Goal: Transaction & Acquisition: Purchase product/service

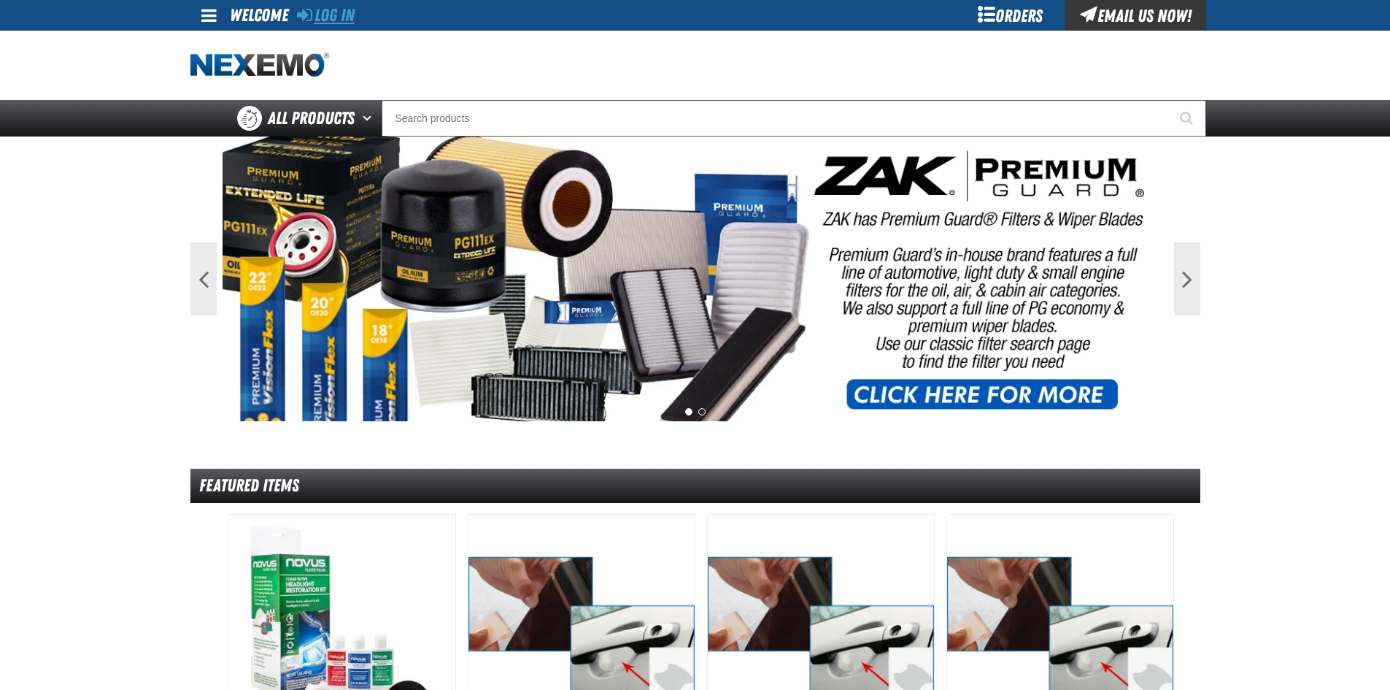
drag, startPoint x: 314, startPoint y: 15, endPoint x: 320, endPoint y: 22, distance: 9.8
click at [315, 17] on div "Log In" at bounding box center [326, 15] width 58 height 31
click at [325, 24] on link "Log In" at bounding box center [326, 15] width 58 height 20
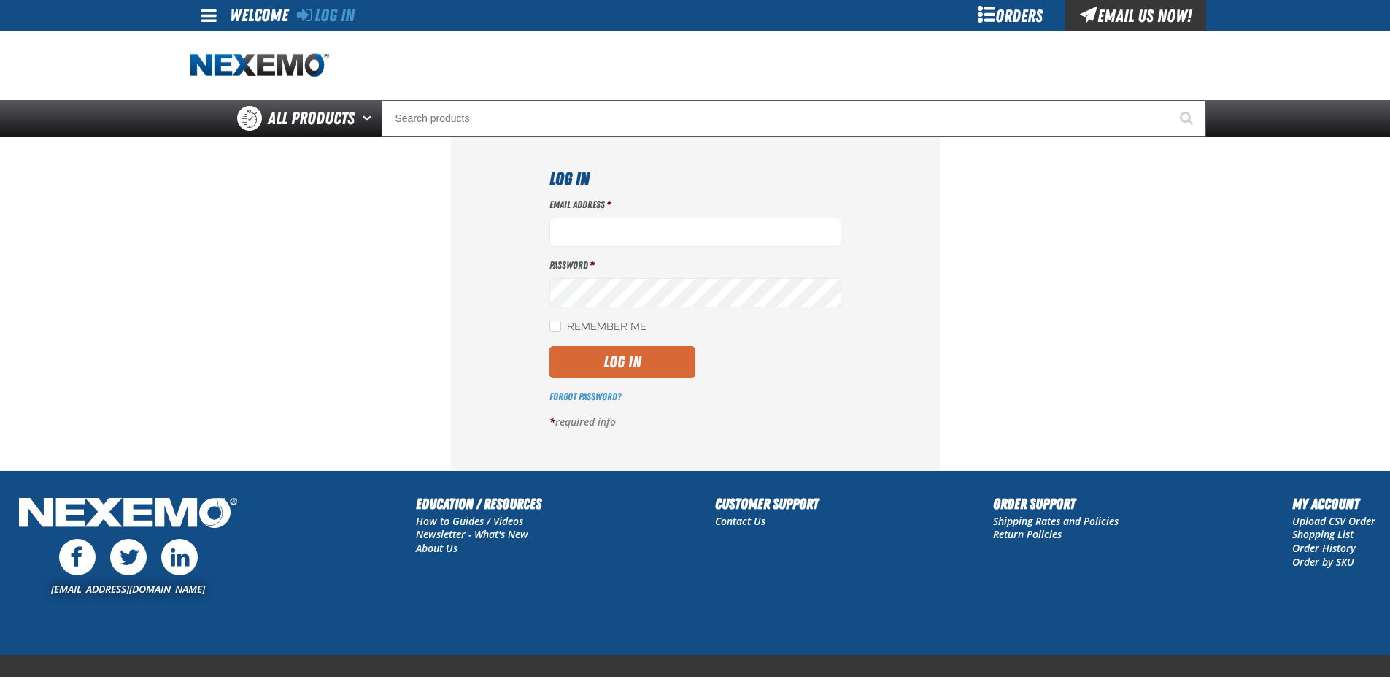
type input "[EMAIL_ADDRESS][DOMAIN_NAME]"
click at [681, 364] on button "Log In" at bounding box center [622, 362] width 146 height 32
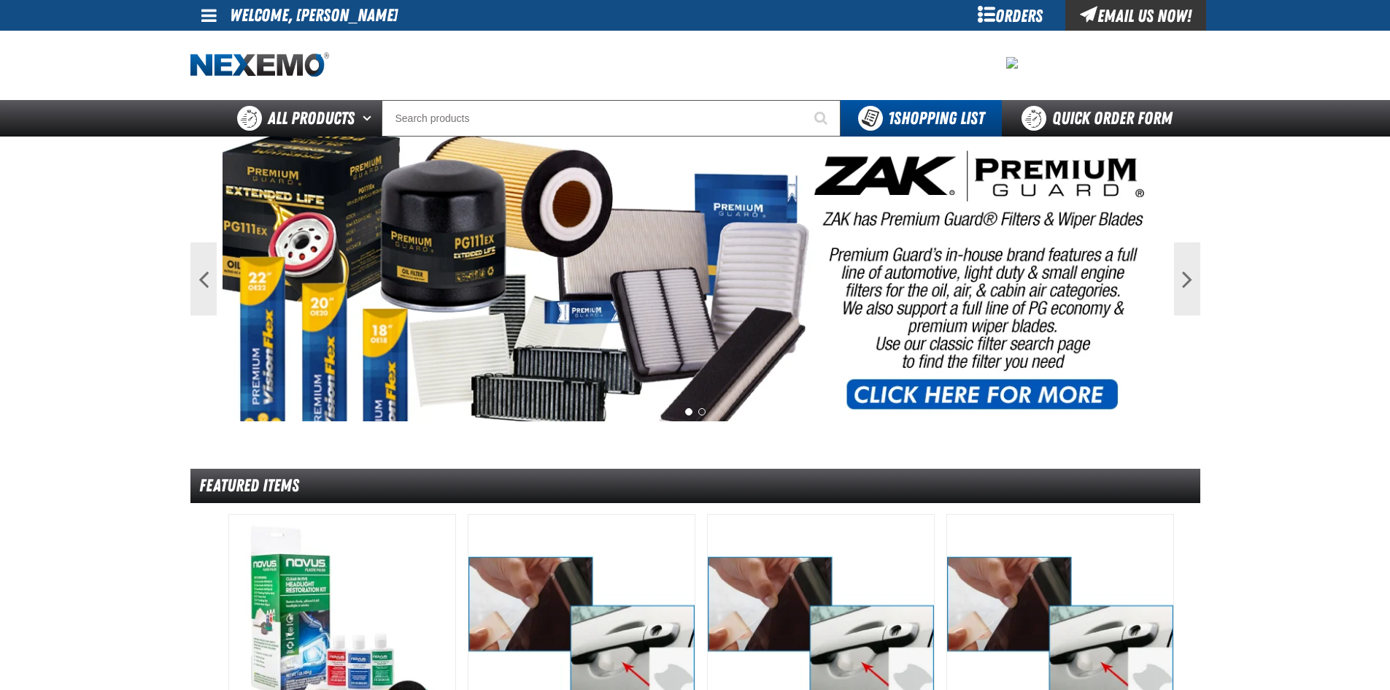
click at [216, 13] on link at bounding box center [209, 15] width 39 height 31
click at [226, 37] on link "My Account My Account" at bounding box center [229, 43] width 65 height 14
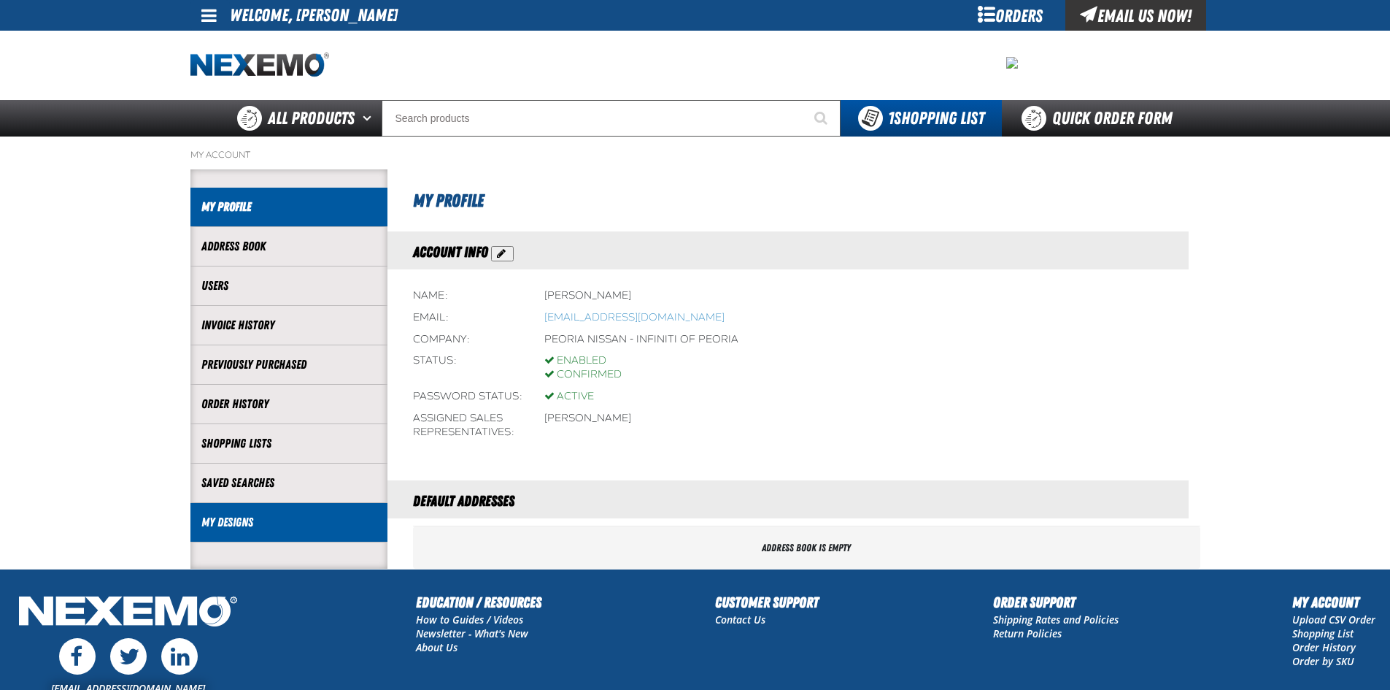
click at [235, 528] on link "My Designs" at bounding box center [288, 522] width 175 height 17
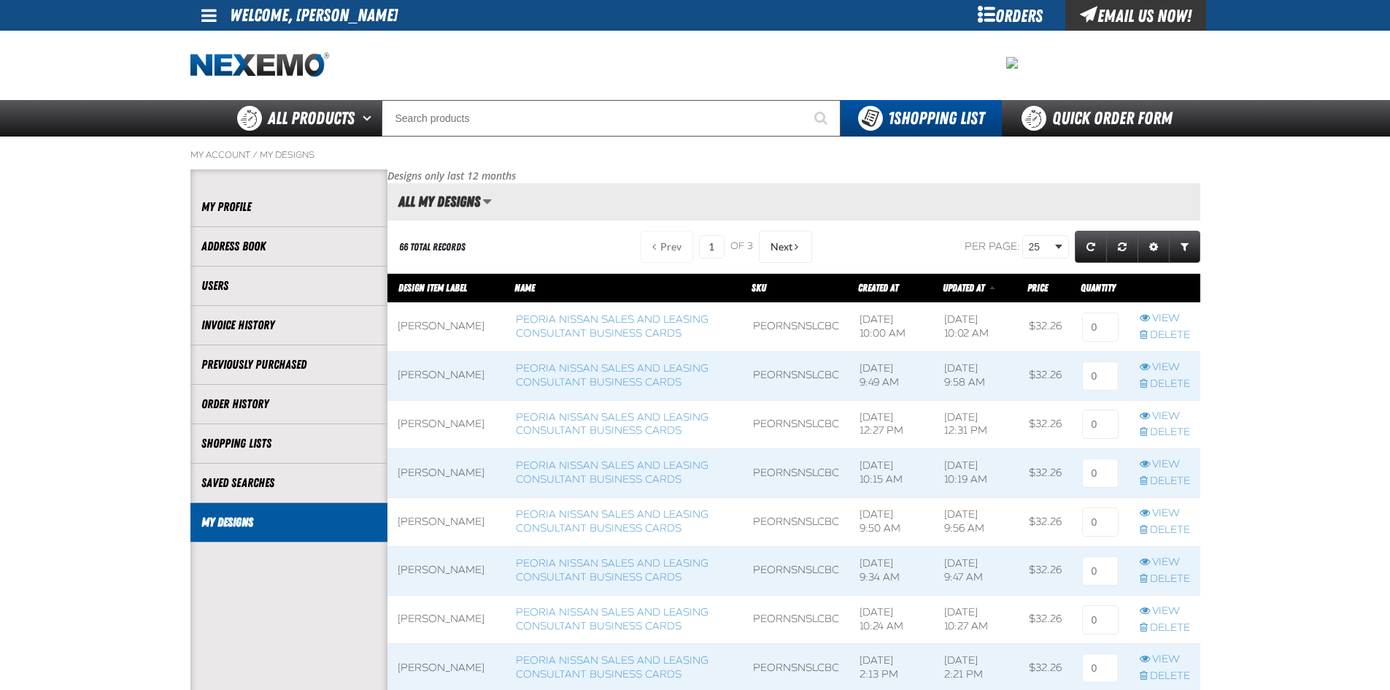
scroll to position [1, 1]
click at [624, 336] on link "Peoria Nissan Sales and Leasing Consultant Business Cards" at bounding box center [612, 326] width 193 height 26
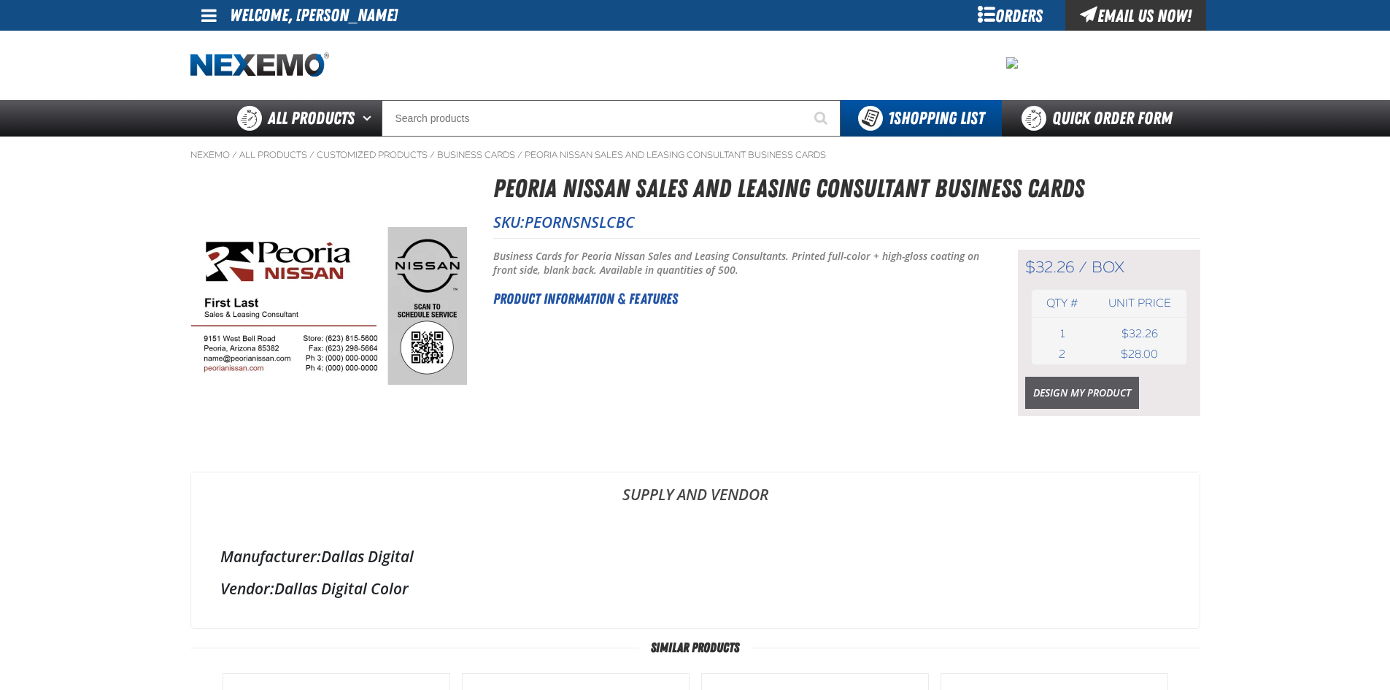
click at [1107, 394] on link "Design My Product" at bounding box center [1082, 392] width 114 height 32
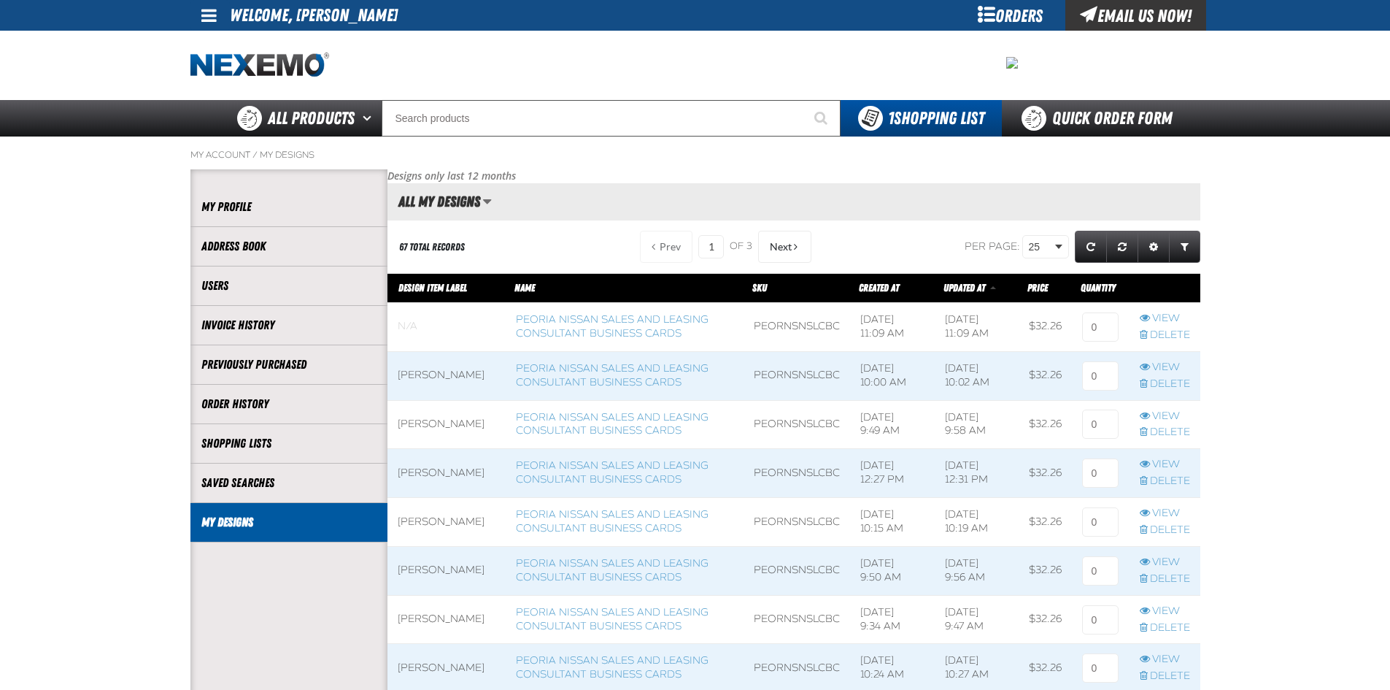
scroll to position [1, 1]
click at [603, 376] on link "Peoria Nissan Sales and Leasing Consultant Business Cards" at bounding box center [612, 375] width 193 height 26
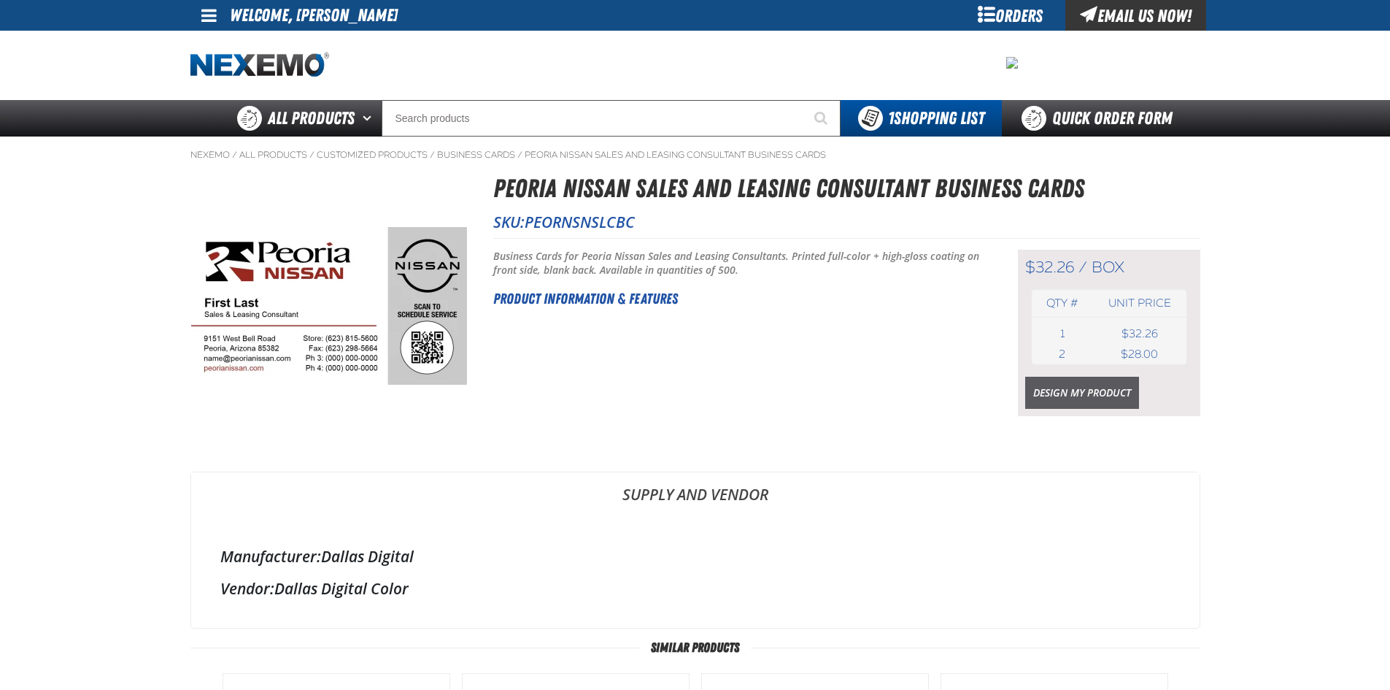
click at [1058, 387] on link "Design My Product" at bounding box center [1082, 392] width 114 height 32
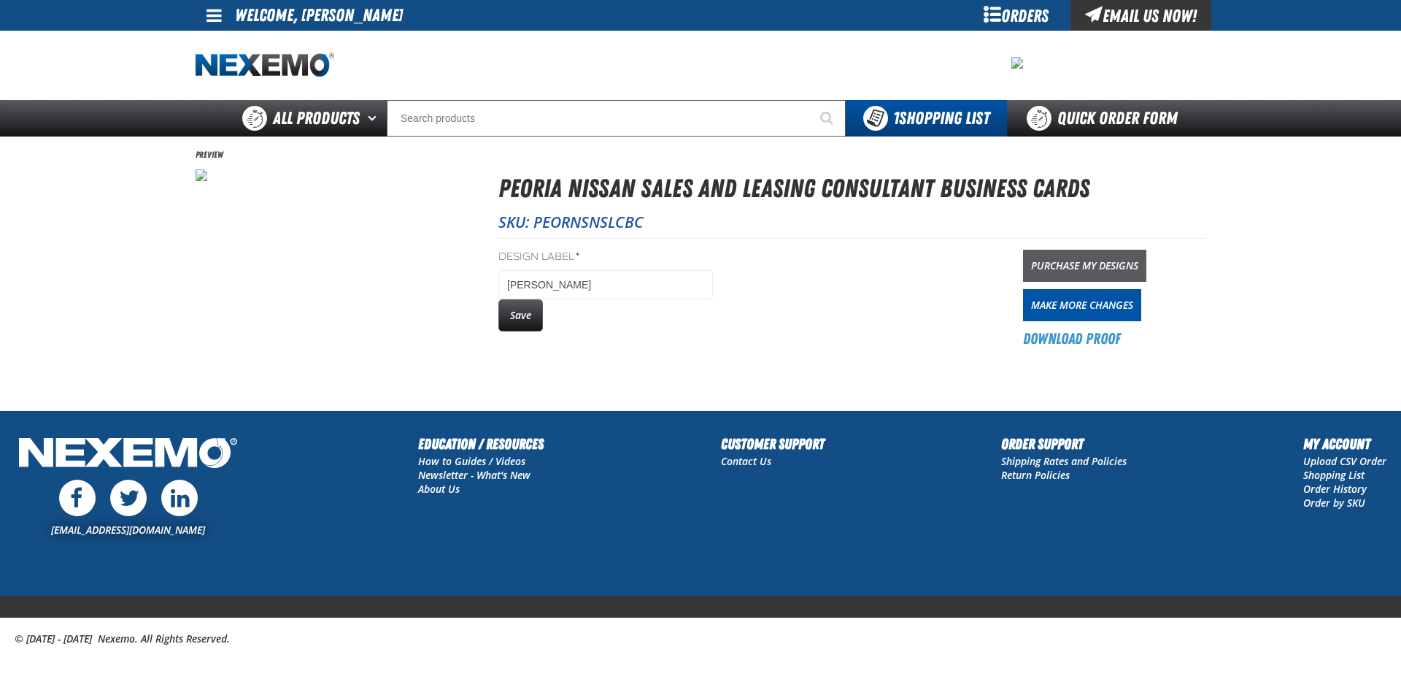
click at [1059, 258] on link "Purchase My Designs" at bounding box center [1084, 266] width 123 height 32
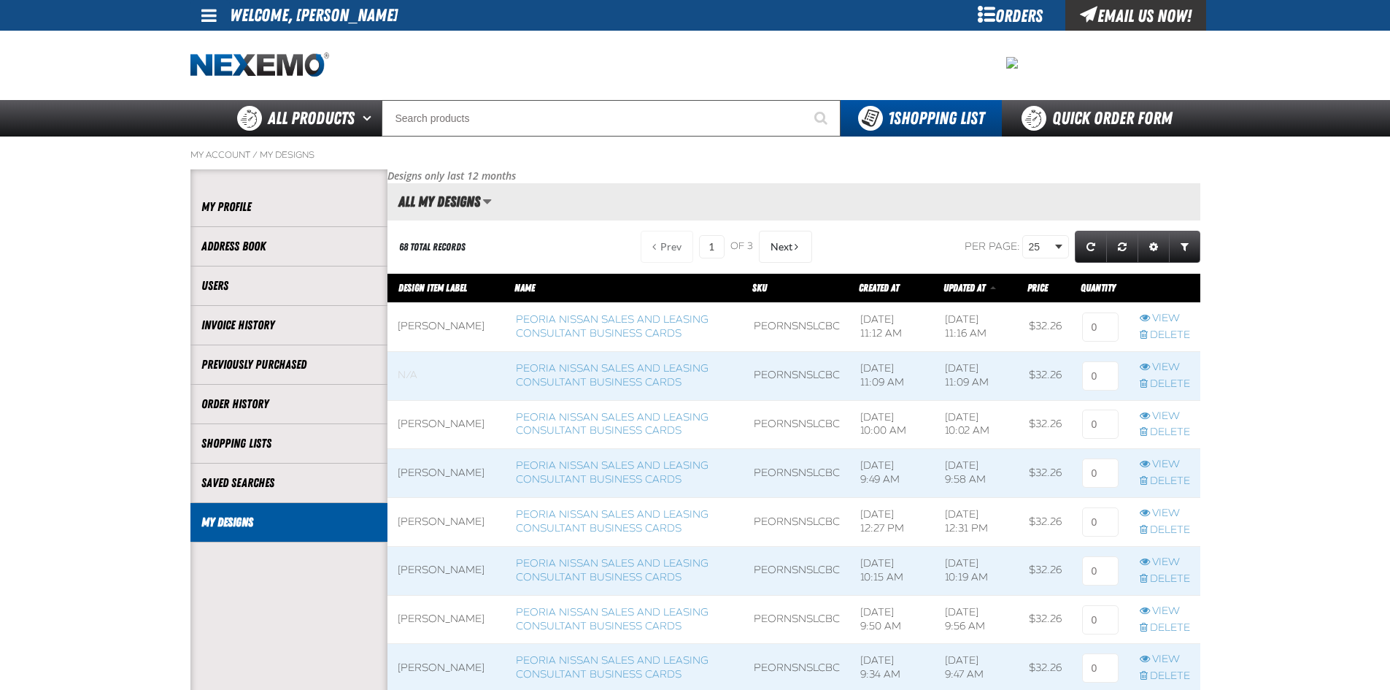
scroll to position [1, 1]
click at [1105, 335] on input at bounding box center [1100, 326] width 36 height 29
type input "1"
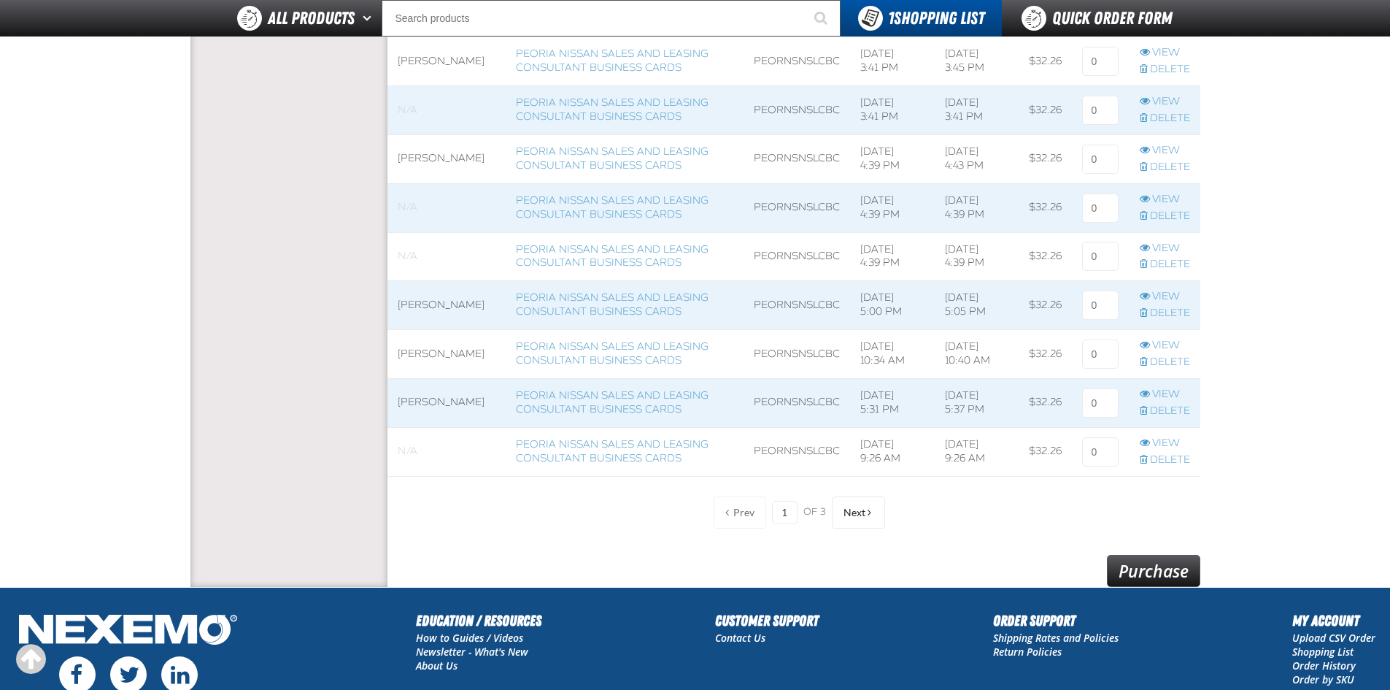
scroll to position [1185, 0]
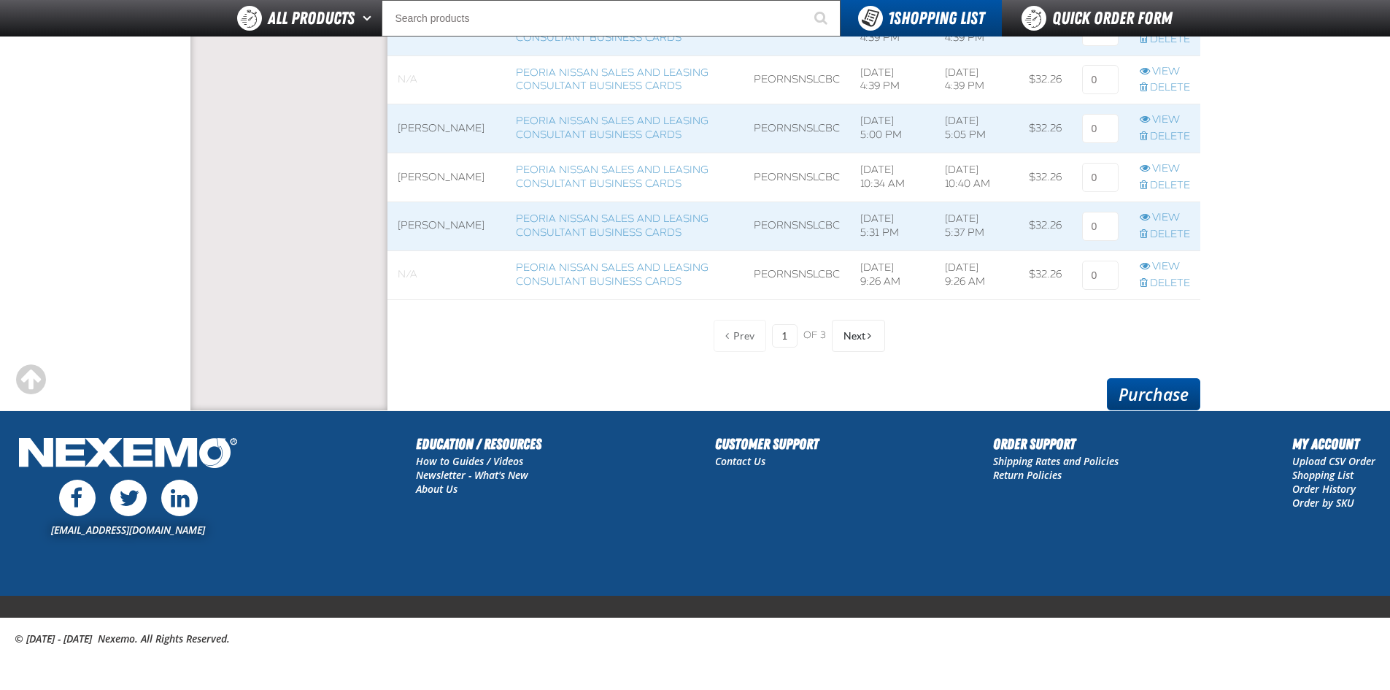
click at [1141, 397] on link "Purchase" at bounding box center [1153, 394] width 93 height 32
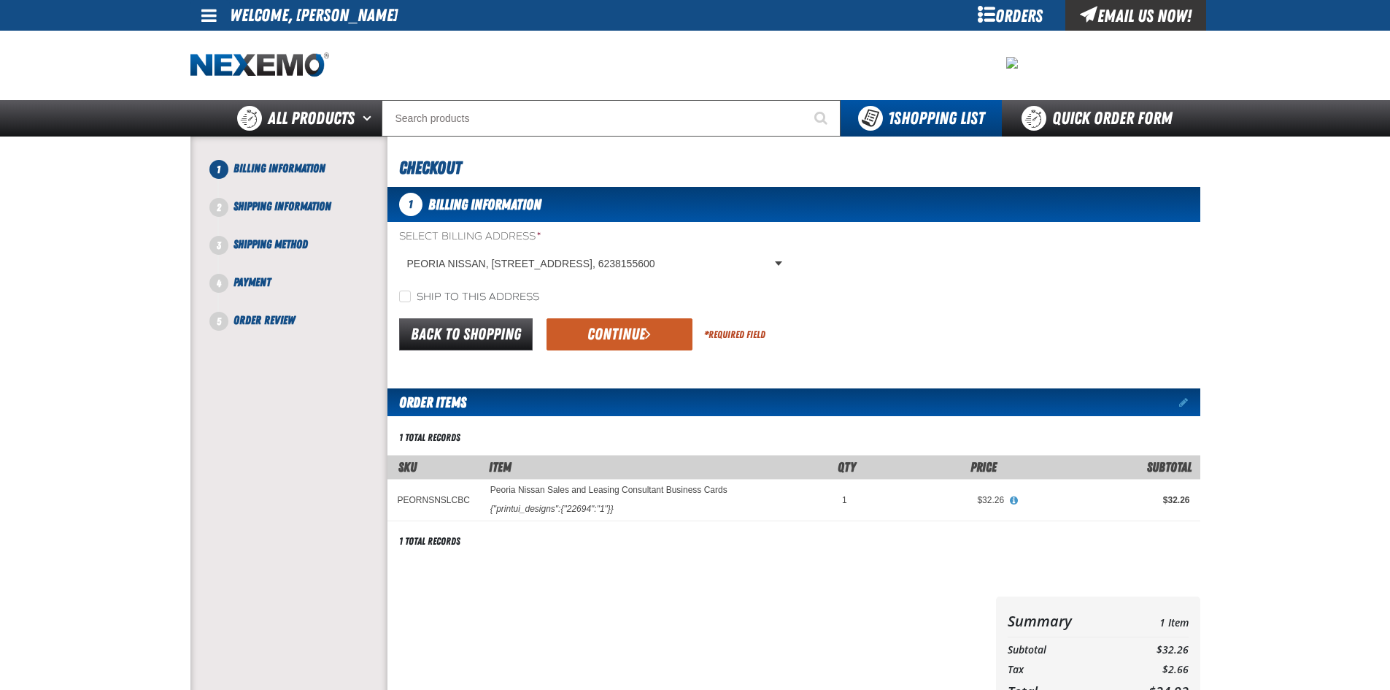
click at [665, 333] on button "Continue" at bounding box center [619, 334] width 146 height 32
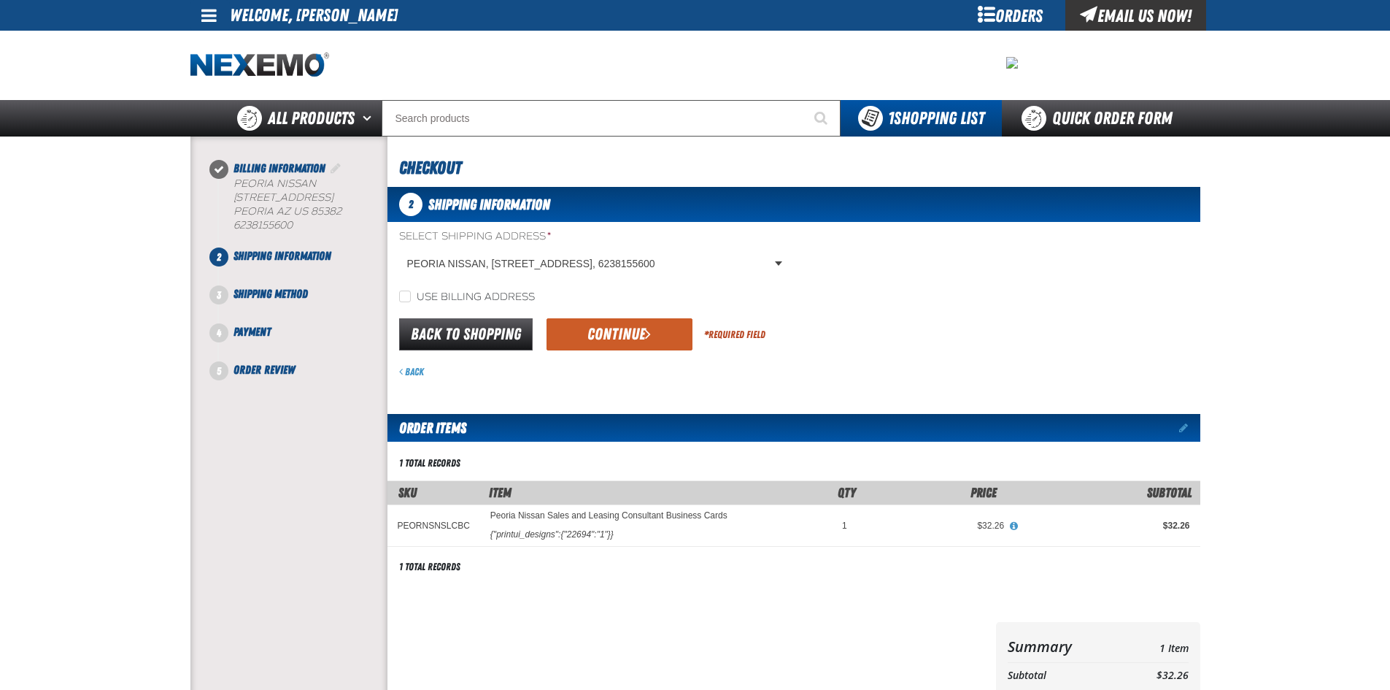
click at [572, 323] on button "Continue" at bounding box center [619, 334] width 146 height 32
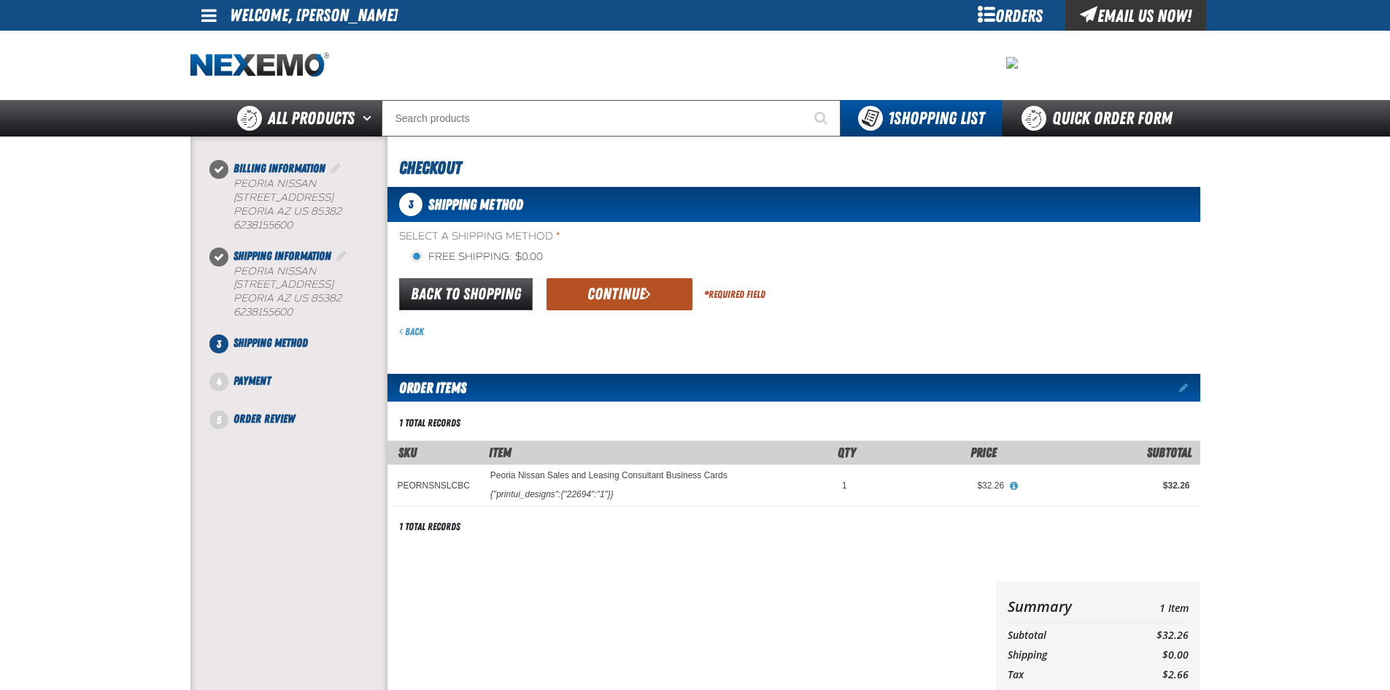
click at [675, 306] on button "Continue" at bounding box center [619, 294] width 146 height 32
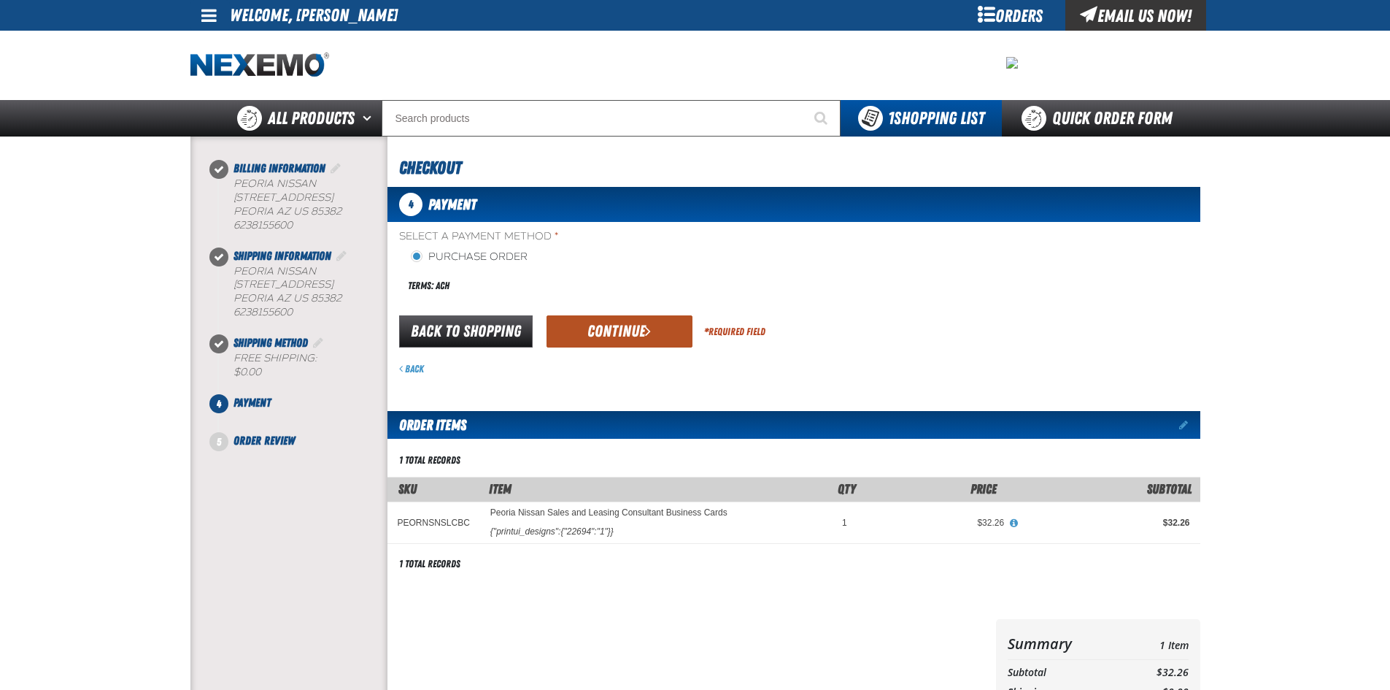
click at [593, 333] on button "Continue" at bounding box center [619, 331] width 146 height 32
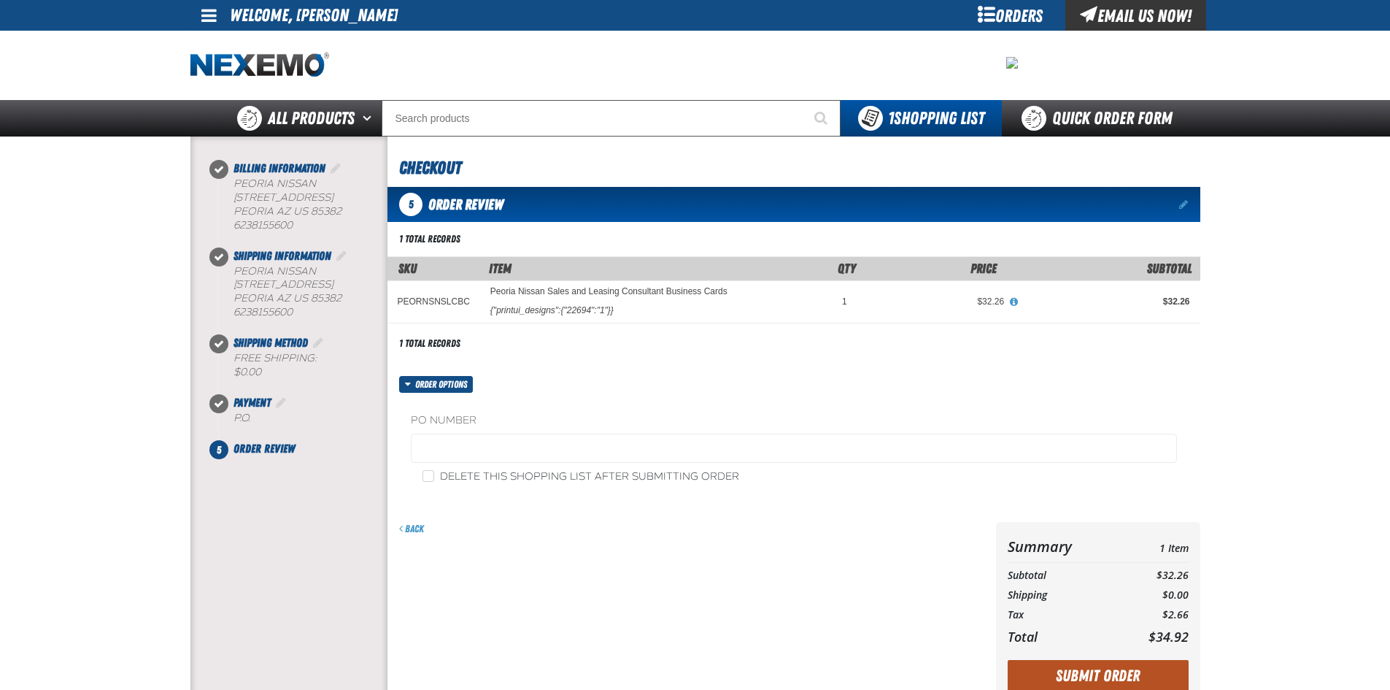
click at [1091, 668] on button "Submit Order" at bounding box center [1098, 676] width 181 height 32
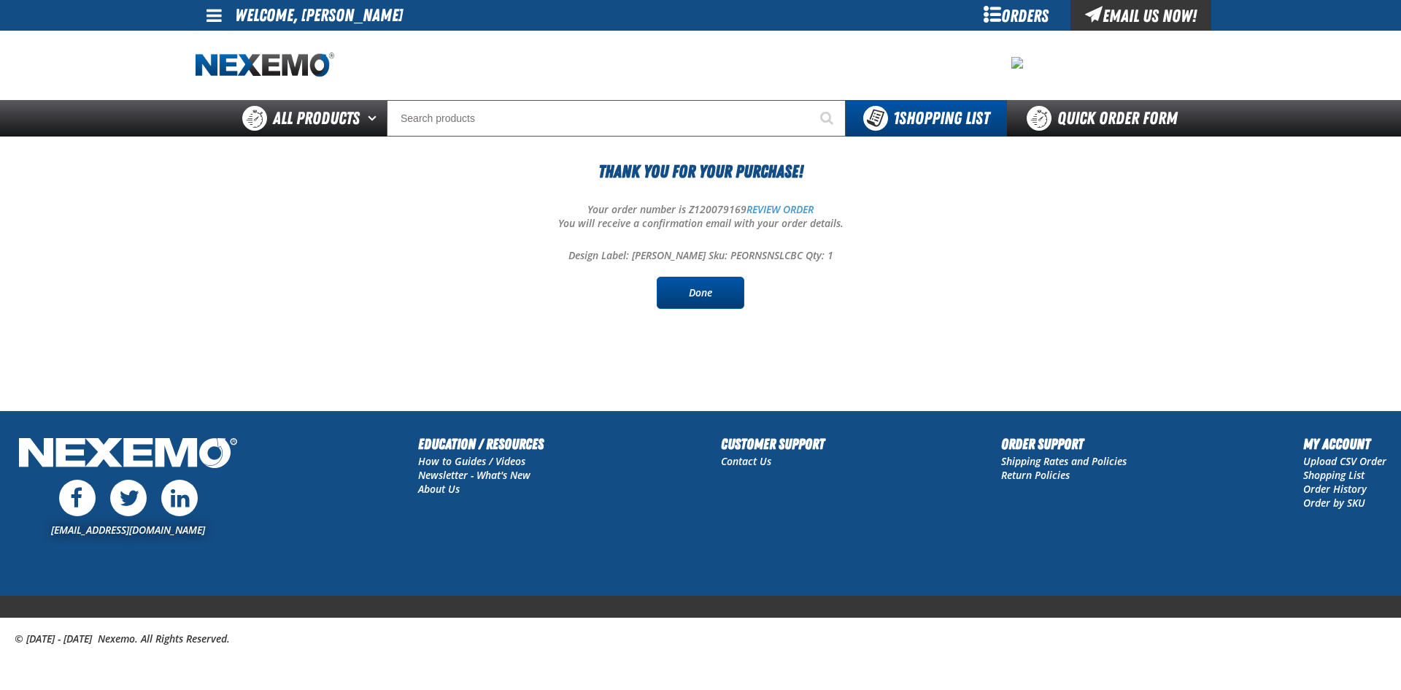
click at [700, 306] on link "Done" at bounding box center [701, 293] width 88 height 32
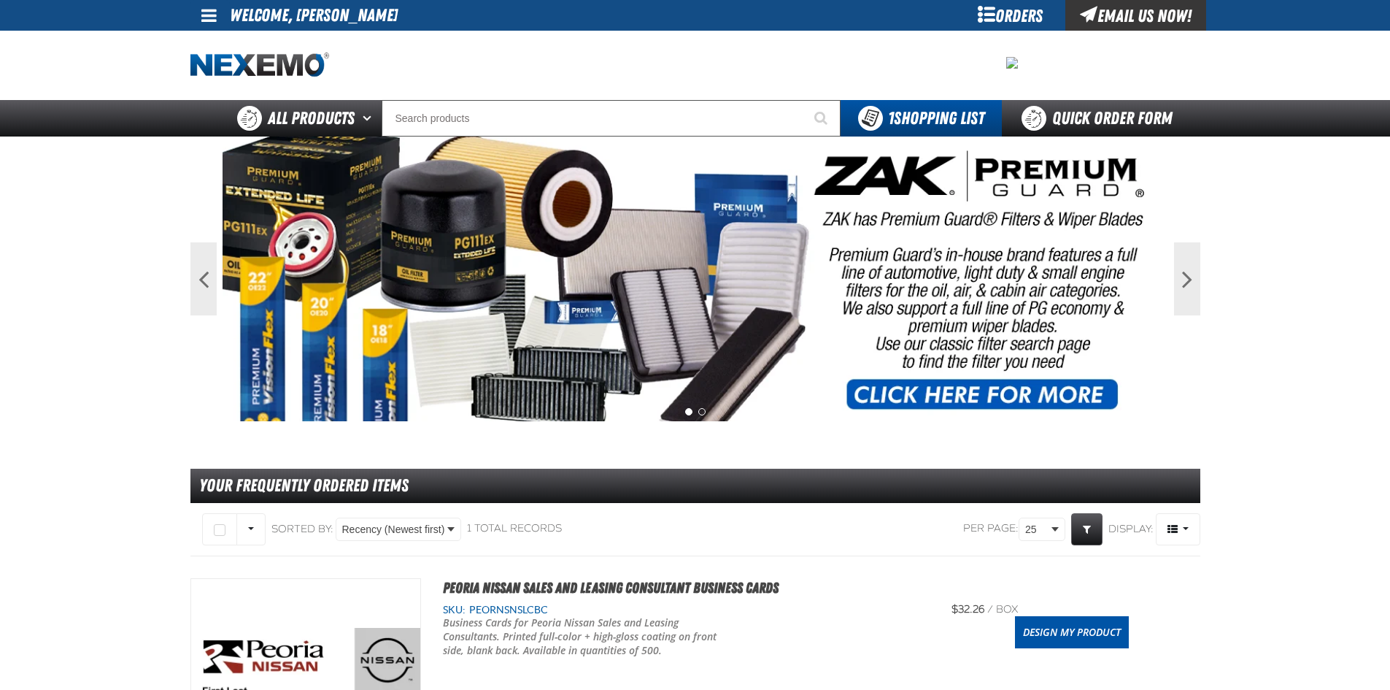
click at [700, 306] on img at bounding box center [696, 278] width 946 height 285
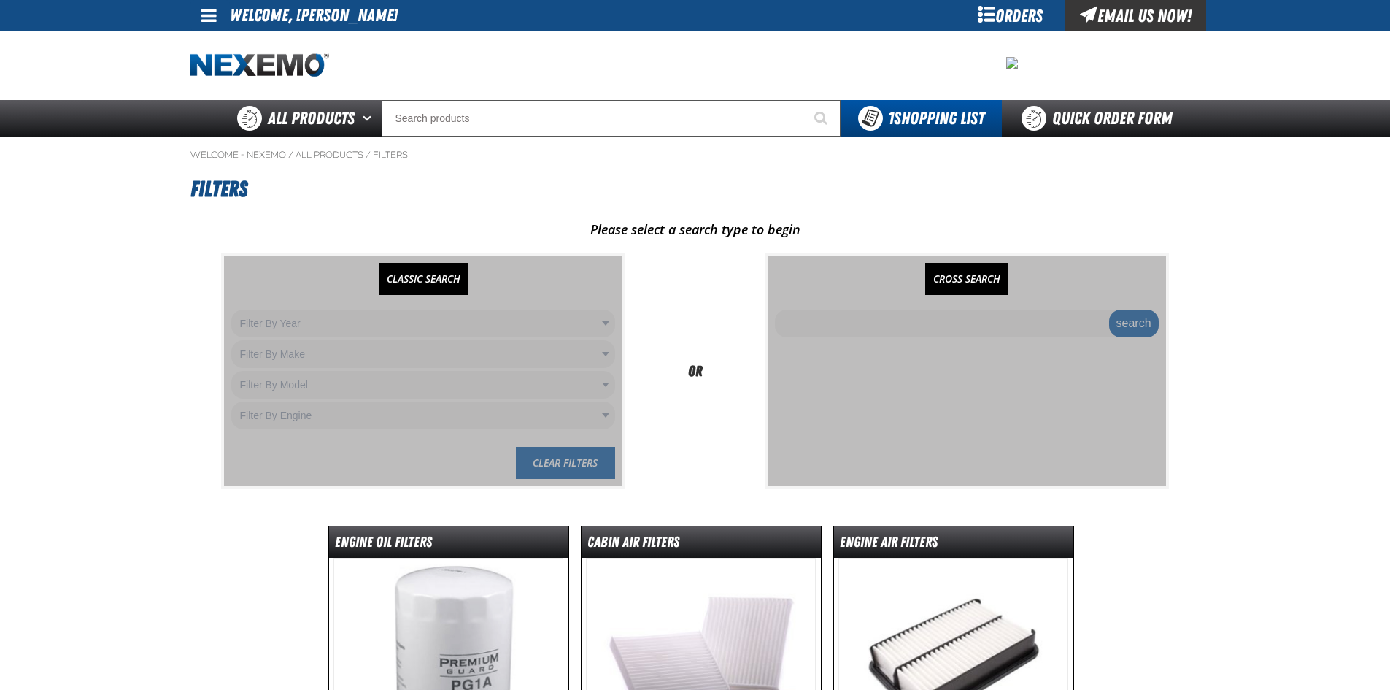
click at [198, 37] on div at bounding box center [695, 65] width 1010 height 69
click at [199, 35] on div at bounding box center [695, 65] width 1010 height 69
click at [202, 28] on link at bounding box center [209, 15] width 39 height 31
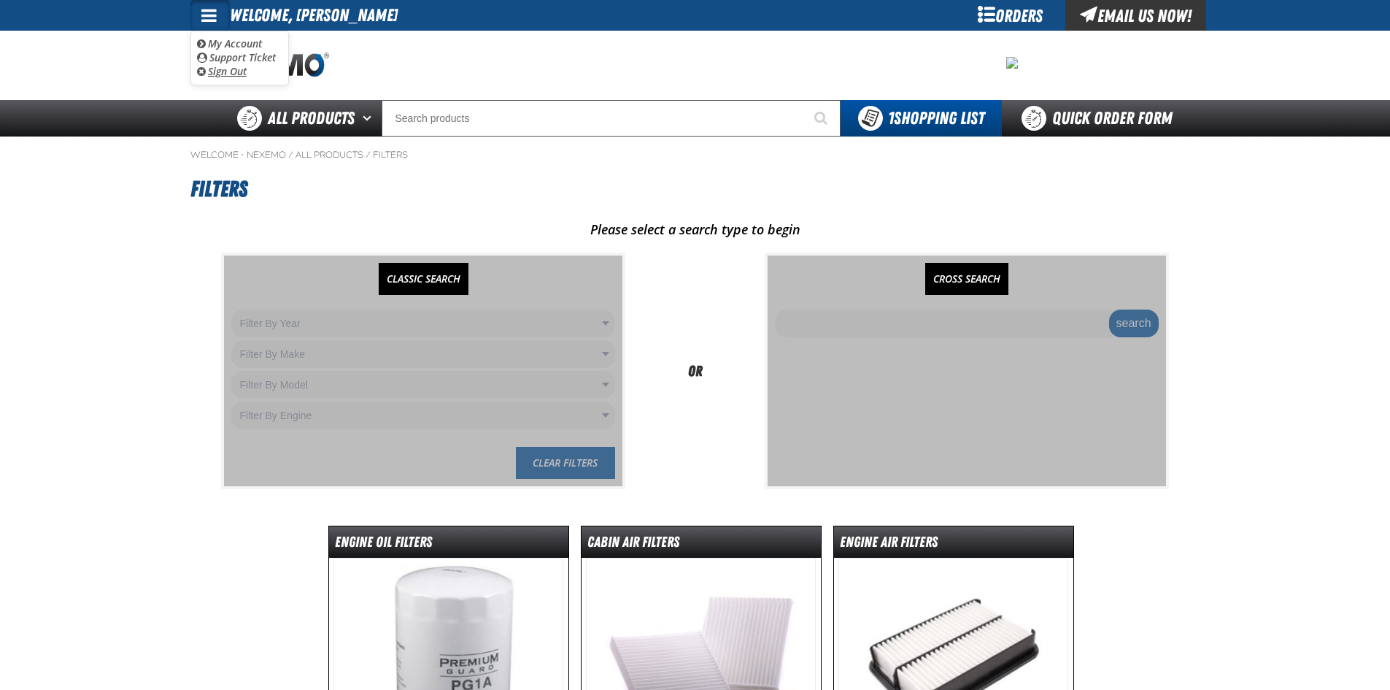
click at [206, 66] on link "Sign Out Sign Out" at bounding box center [222, 71] width 50 height 14
